Goal: Task Accomplishment & Management: Manage account settings

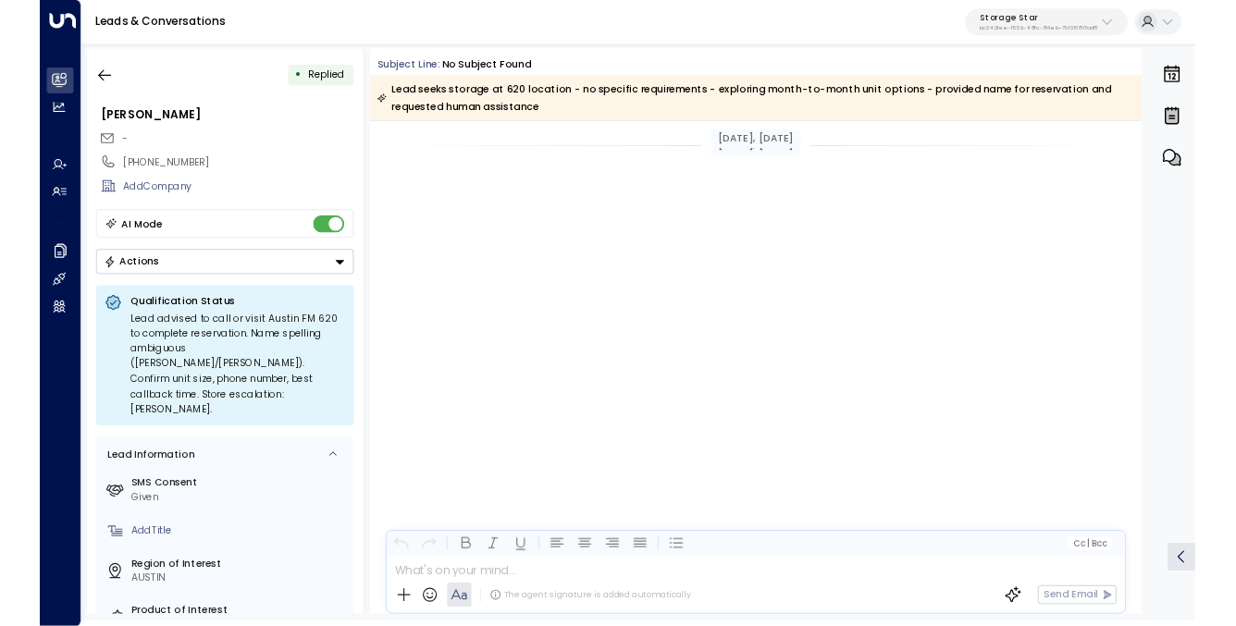
scroll to position [1237, 0]
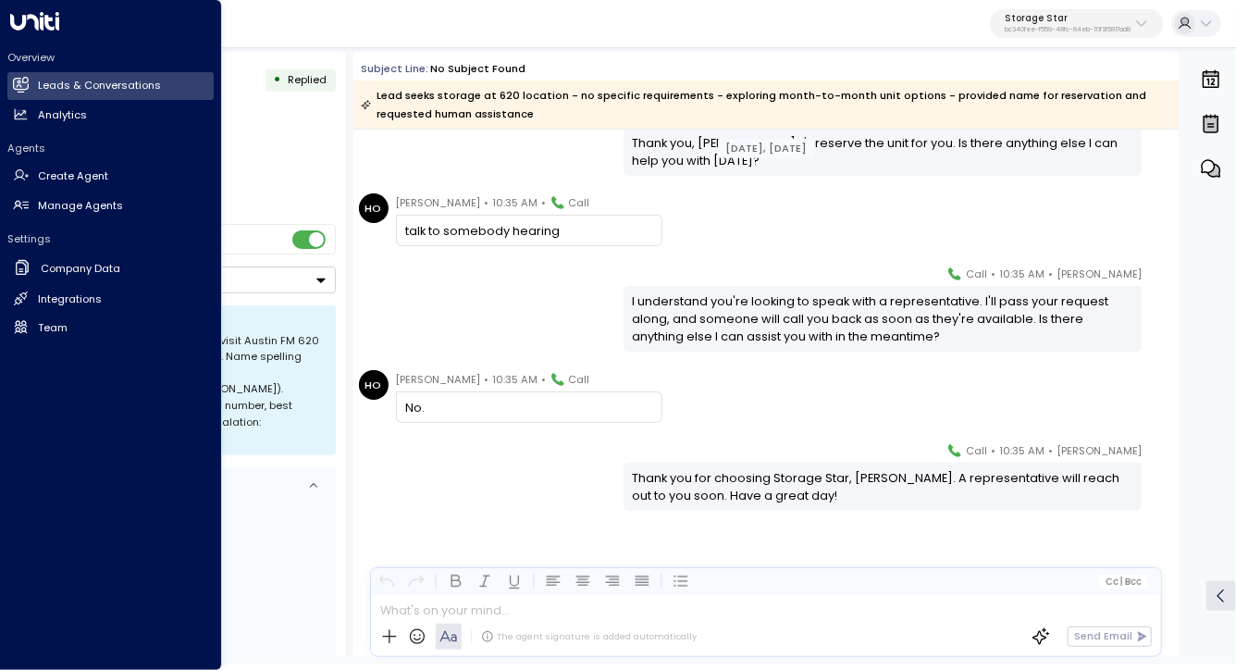
click at [35, 63] on h2 "Overview" at bounding box center [110, 57] width 206 height 15
click at [94, 81] on h2 "Leads & Conversations" at bounding box center [99, 86] width 123 height 16
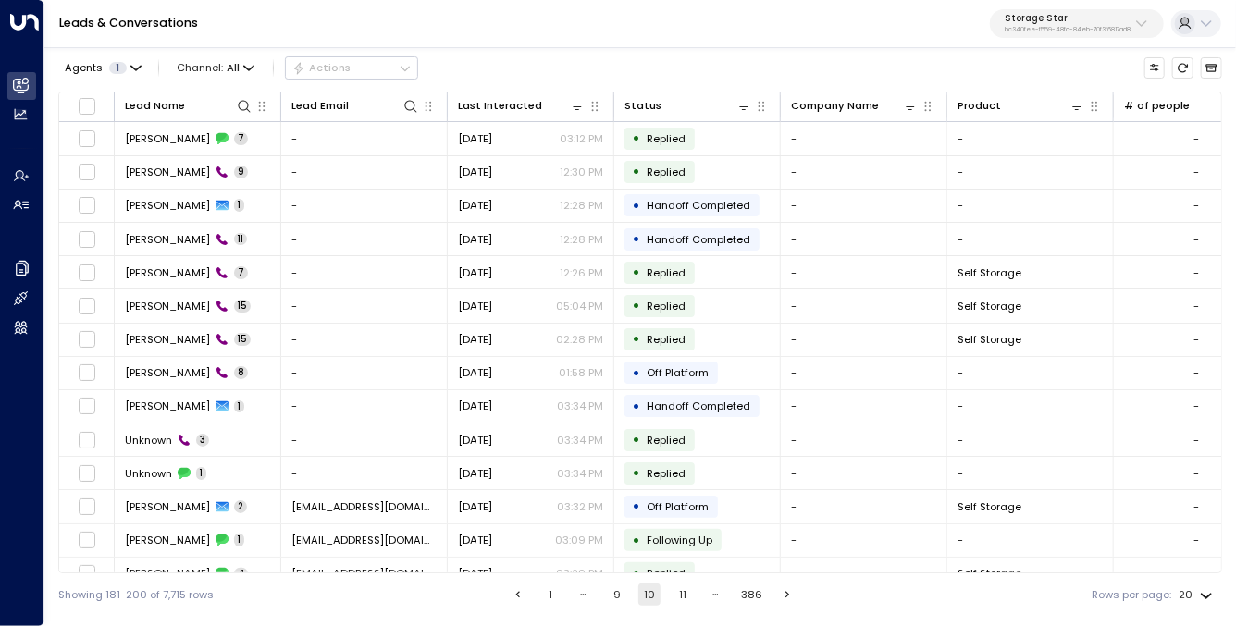
click at [720, 31] on div "Leads & Conversations Storage Star bc340fee-f559-48fc-84eb-70f3f6817ad8" at bounding box center [640, 24] width 1192 height 48
click at [650, 51] on div "Agents 1 Channel: All Actions Lead Name Lead Email Last Interacted Status Compa…" at bounding box center [640, 330] width 1164 height 572
drag, startPoint x: 533, startPoint y: 27, endPoint x: 511, endPoint y: 68, distance: 46.4
click at [533, 27] on div "Leads & Conversations Storage Star bc340fee-f559-48fc-84eb-70f3f6817ad8" at bounding box center [640, 24] width 1192 height 48
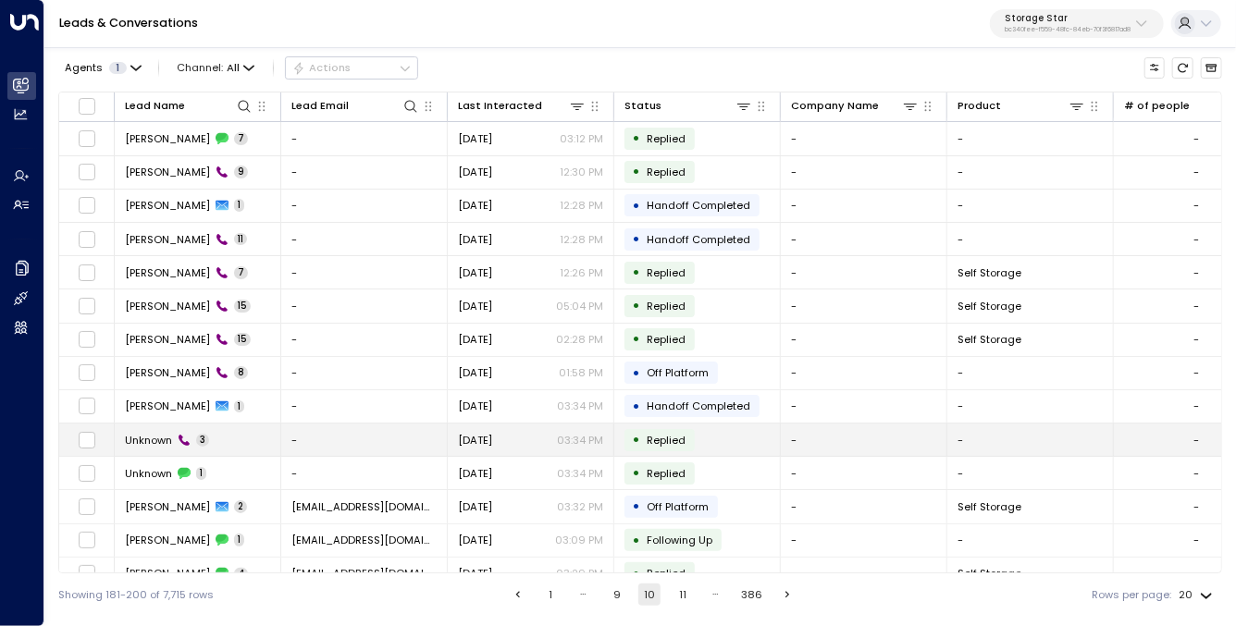
scroll to position [221, 0]
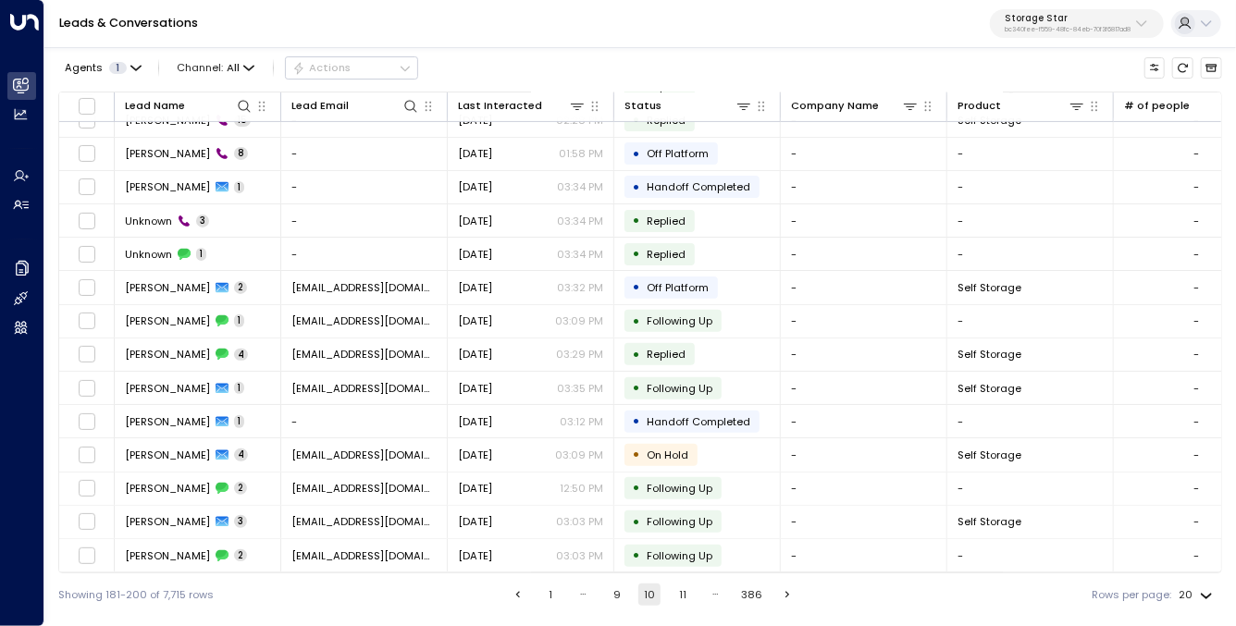
click at [790, 598] on icon "Go to next page" at bounding box center [787, 595] width 13 height 13
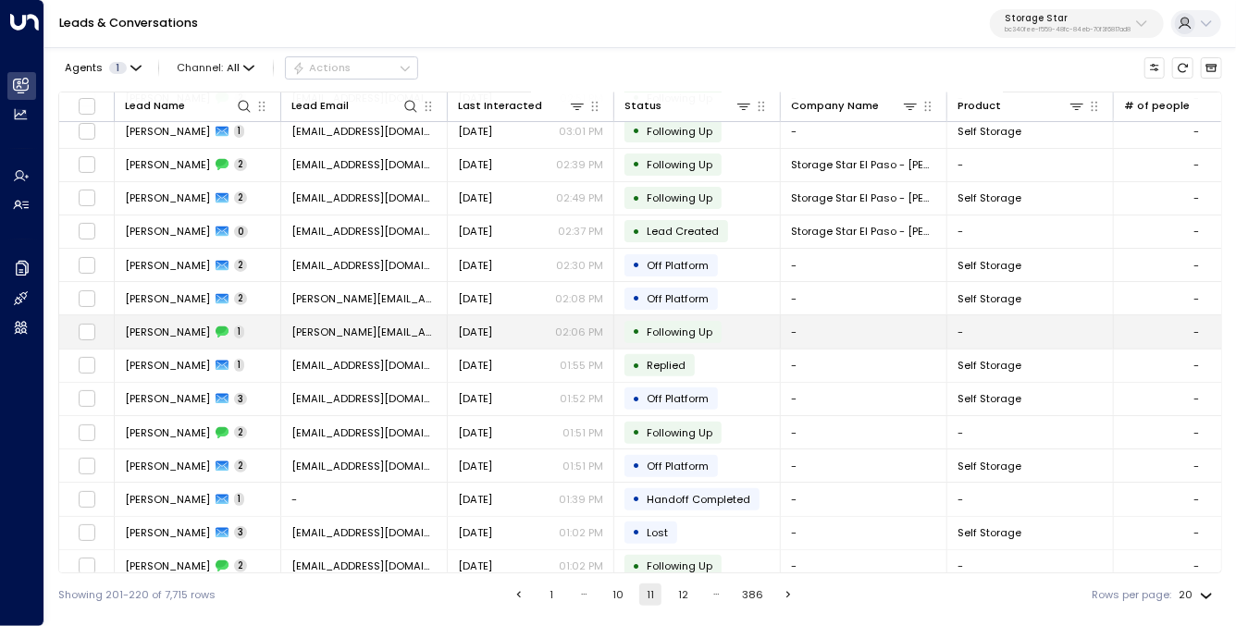
scroll to position [221, 0]
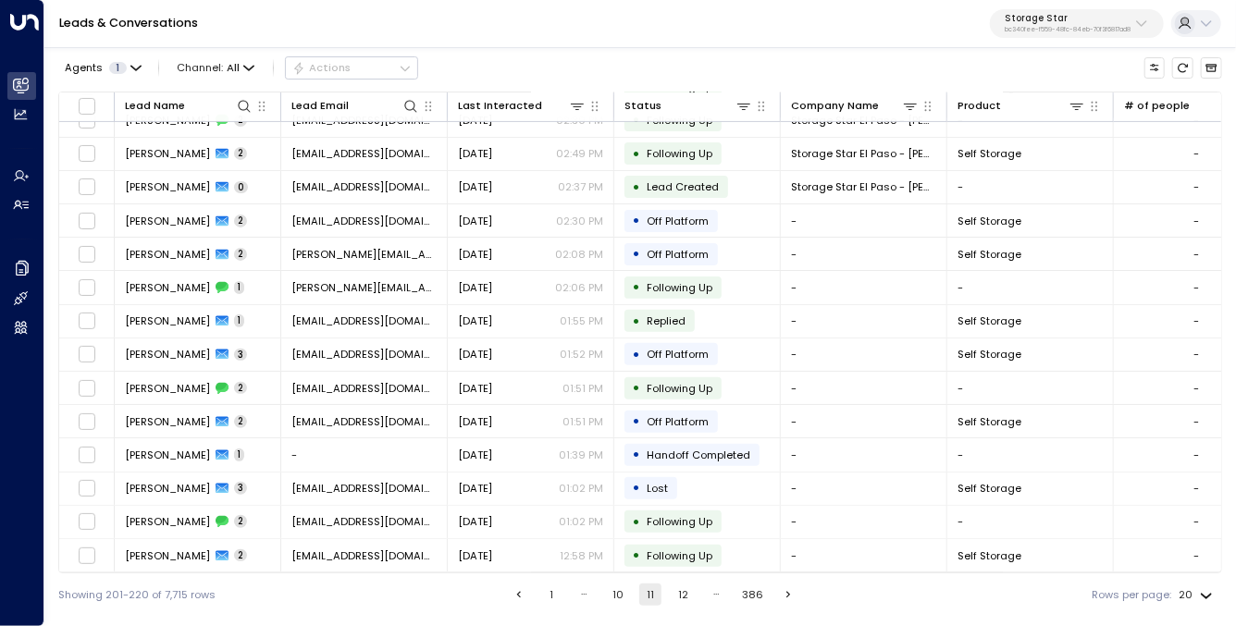
click at [517, 596] on icon "Go to previous page" at bounding box center [519, 595] width 4 height 6
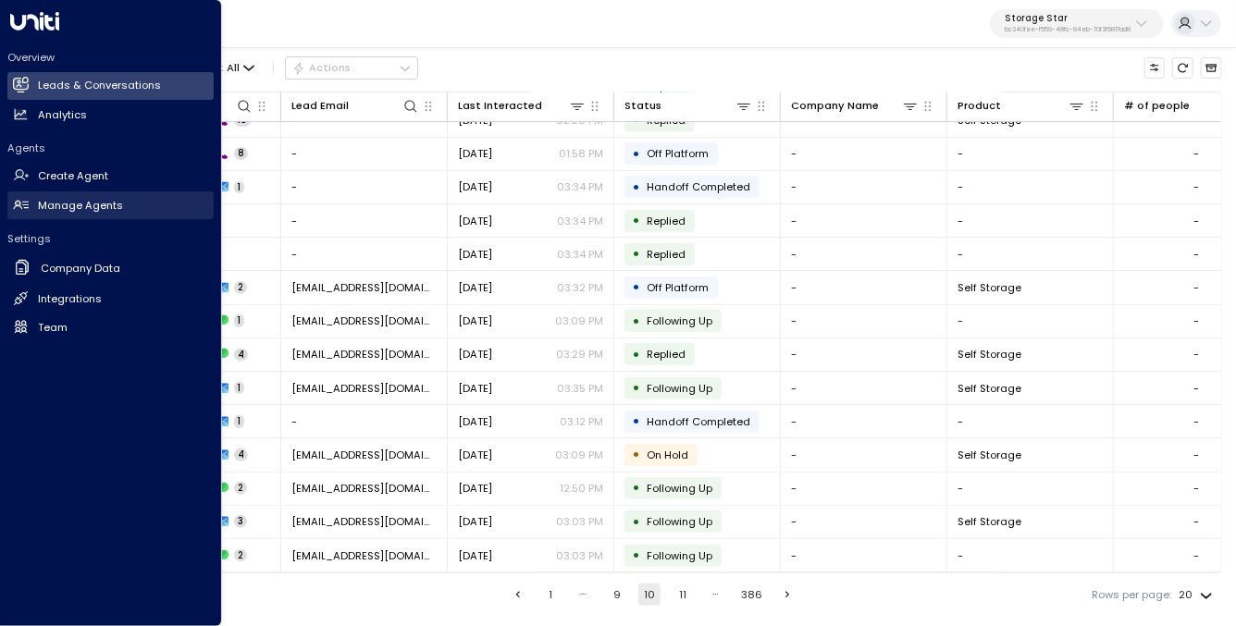
click at [84, 213] on link "Manage Agents Manage Agents" at bounding box center [110, 206] width 206 height 28
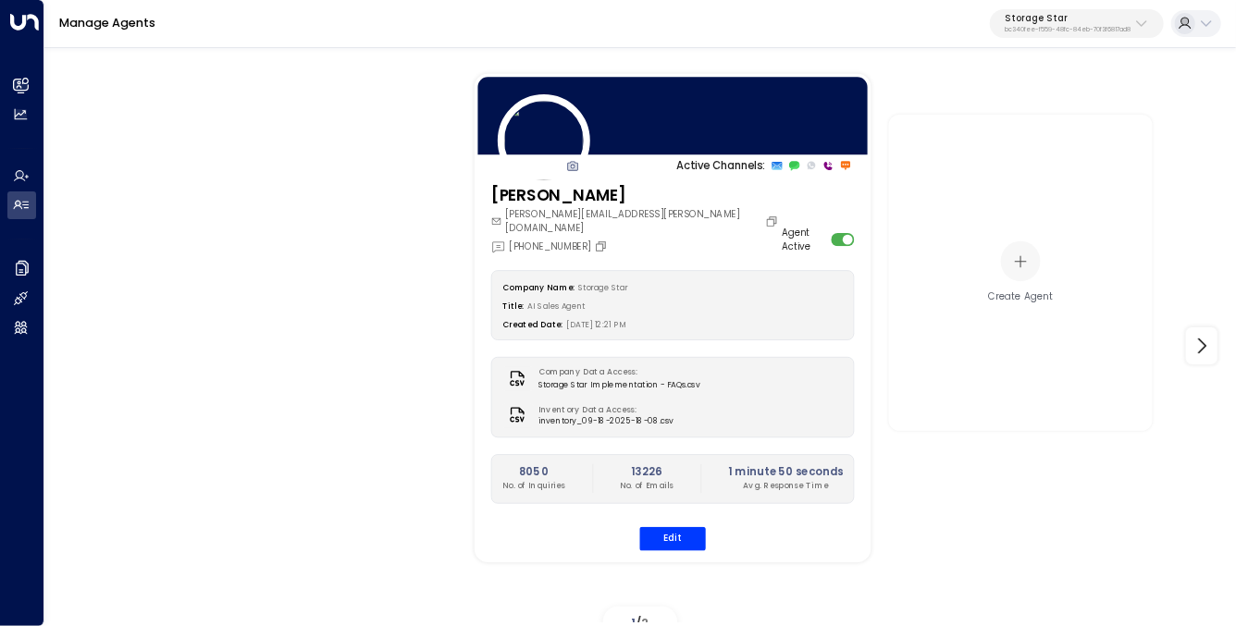
click at [664, 177] on div "Active Channels: [PERSON_NAME] [PERSON_NAME][EMAIL_ADDRESS][PERSON_NAME][DOMAIN…" at bounding box center [673, 318] width 396 height 489
click at [681, 499] on div "Company Name: Storage Star Title: AI Sales Agent Created Date: [DATE] 12:21 PM …" at bounding box center [673, 410] width 364 height 280
click at [674, 527] on button "Edit" at bounding box center [672, 539] width 66 height 24
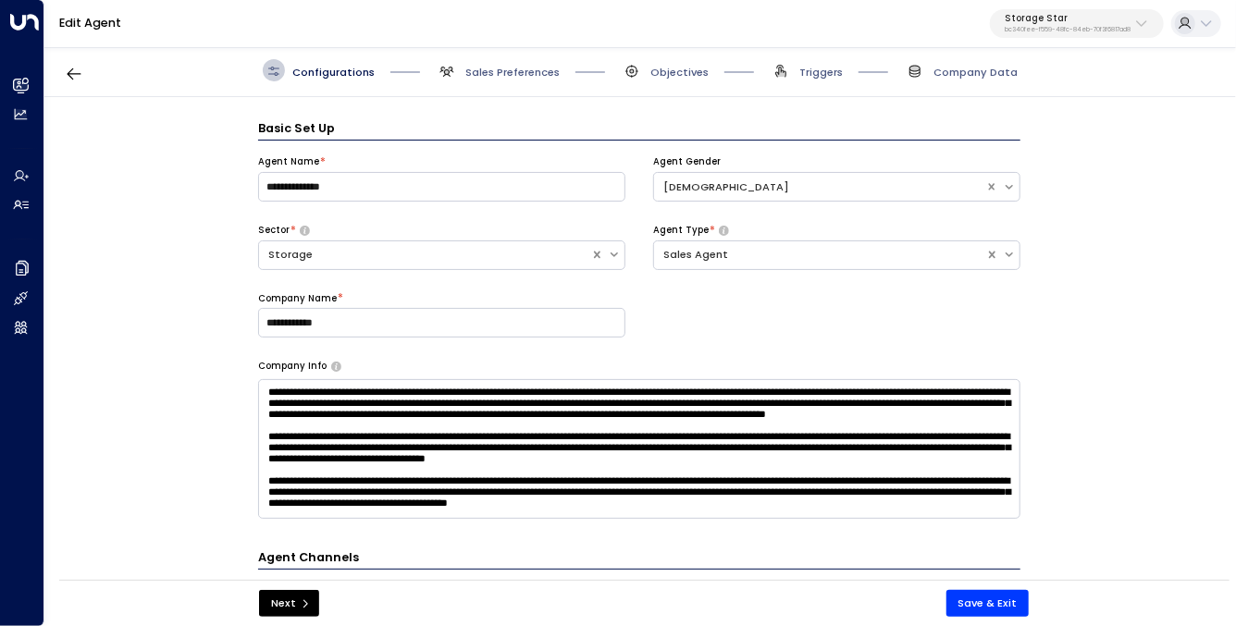
click at [501, 82] on div "Configurations Sales Preferences Objectives Triggers Company Data" at bounding box center [640, 70] width 1192 height 53
click at [496, 63] on span "Sales Preferences" at bounding box center [498, 70] width 124 height 22
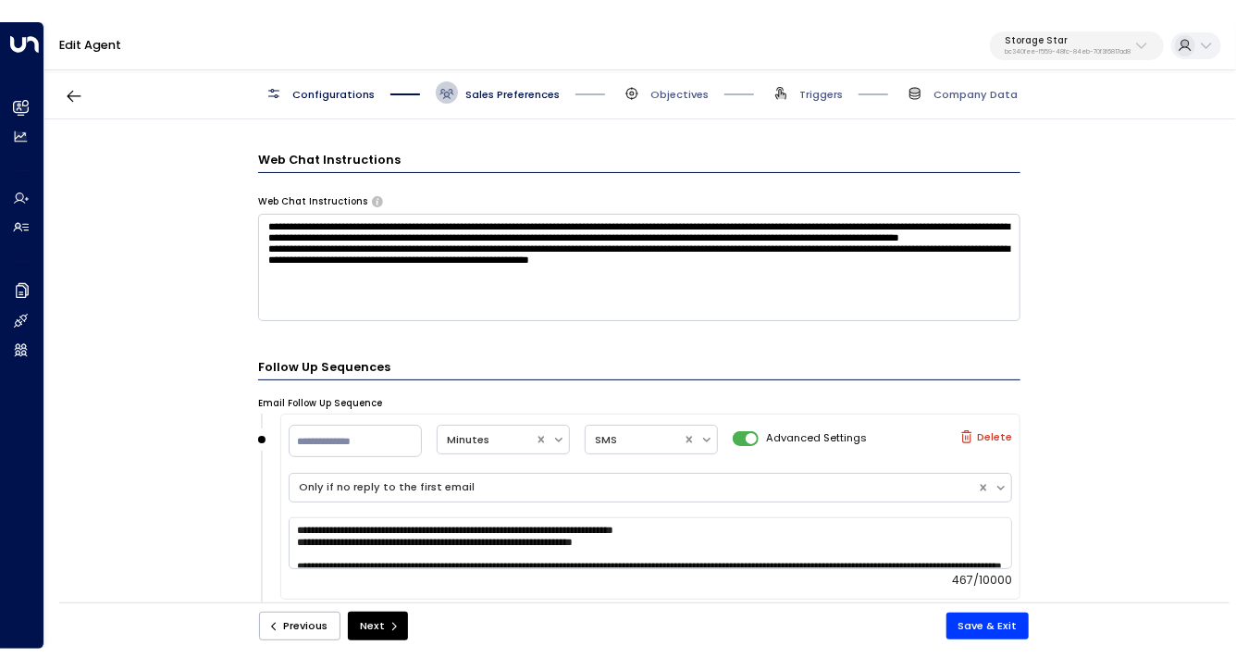
scroll to position [1658, 0]
